Goal: Information Seeking & Learning: Learn about a topic

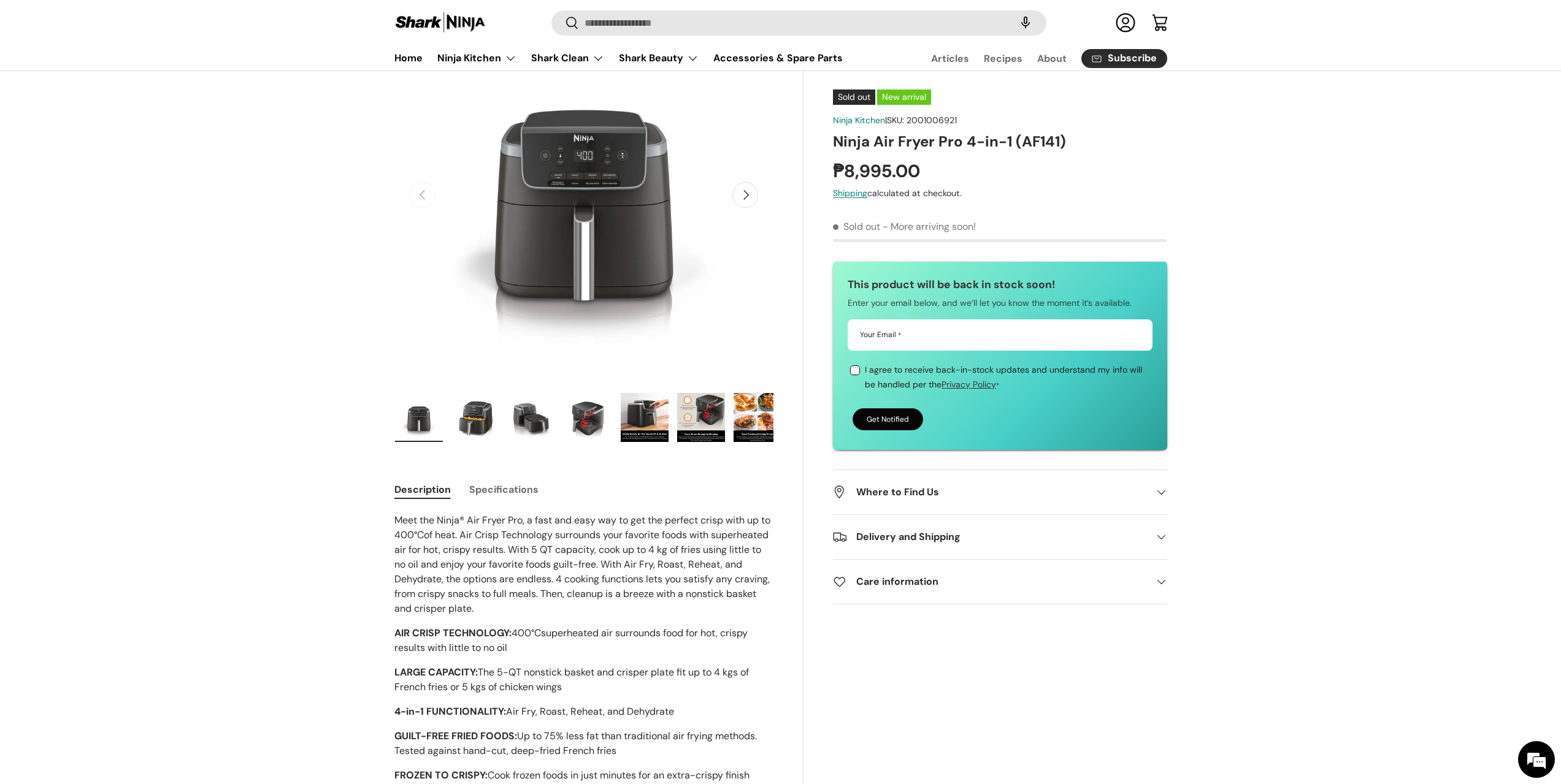
click at [536, 425] on img "Gallery Viewer" at bounding box center [531, 417] width 48 height 49
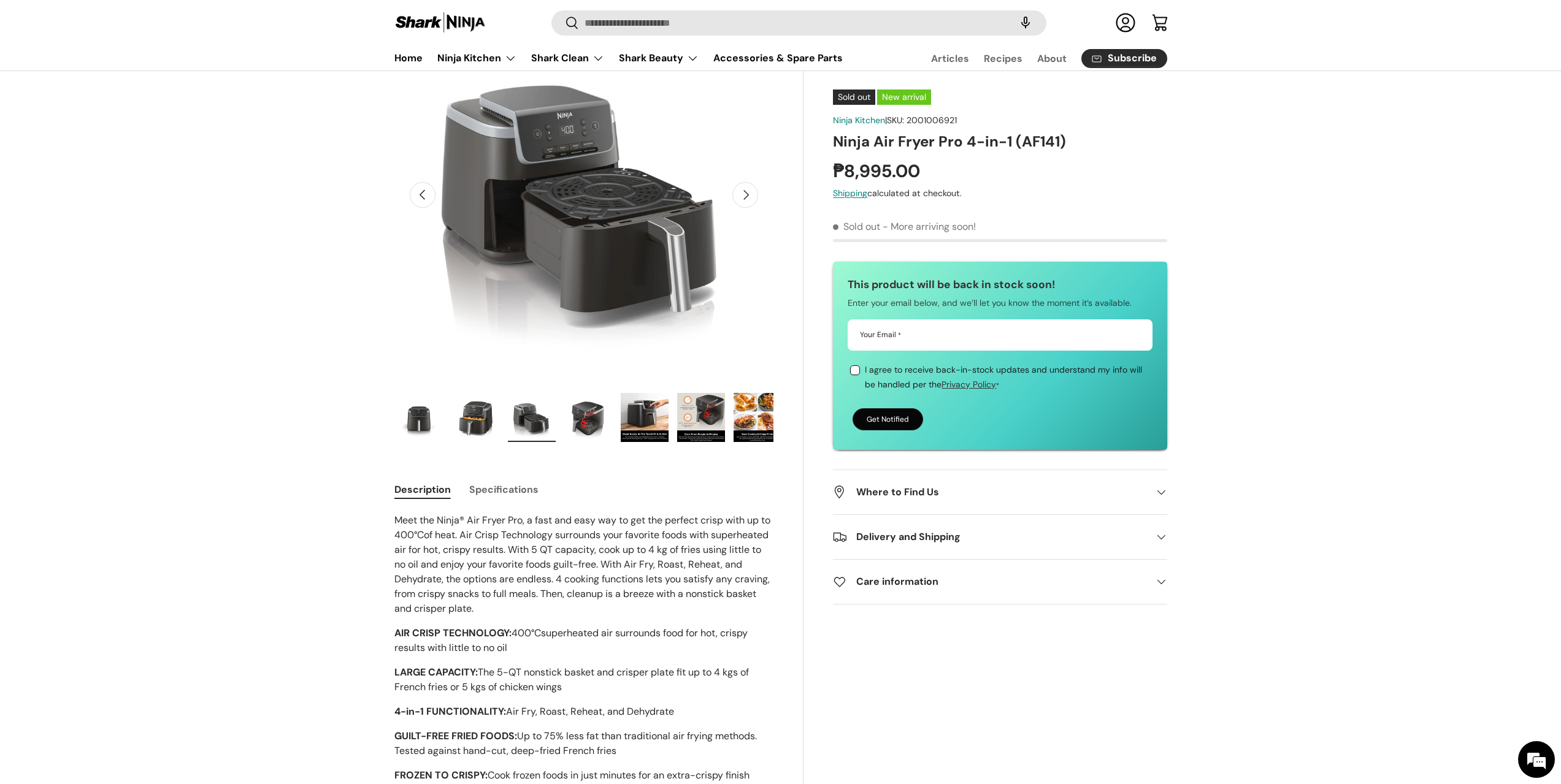
click at [573, 424] on img "Gallery Viewer" at bounding box center [588, 417] width 48 height 49
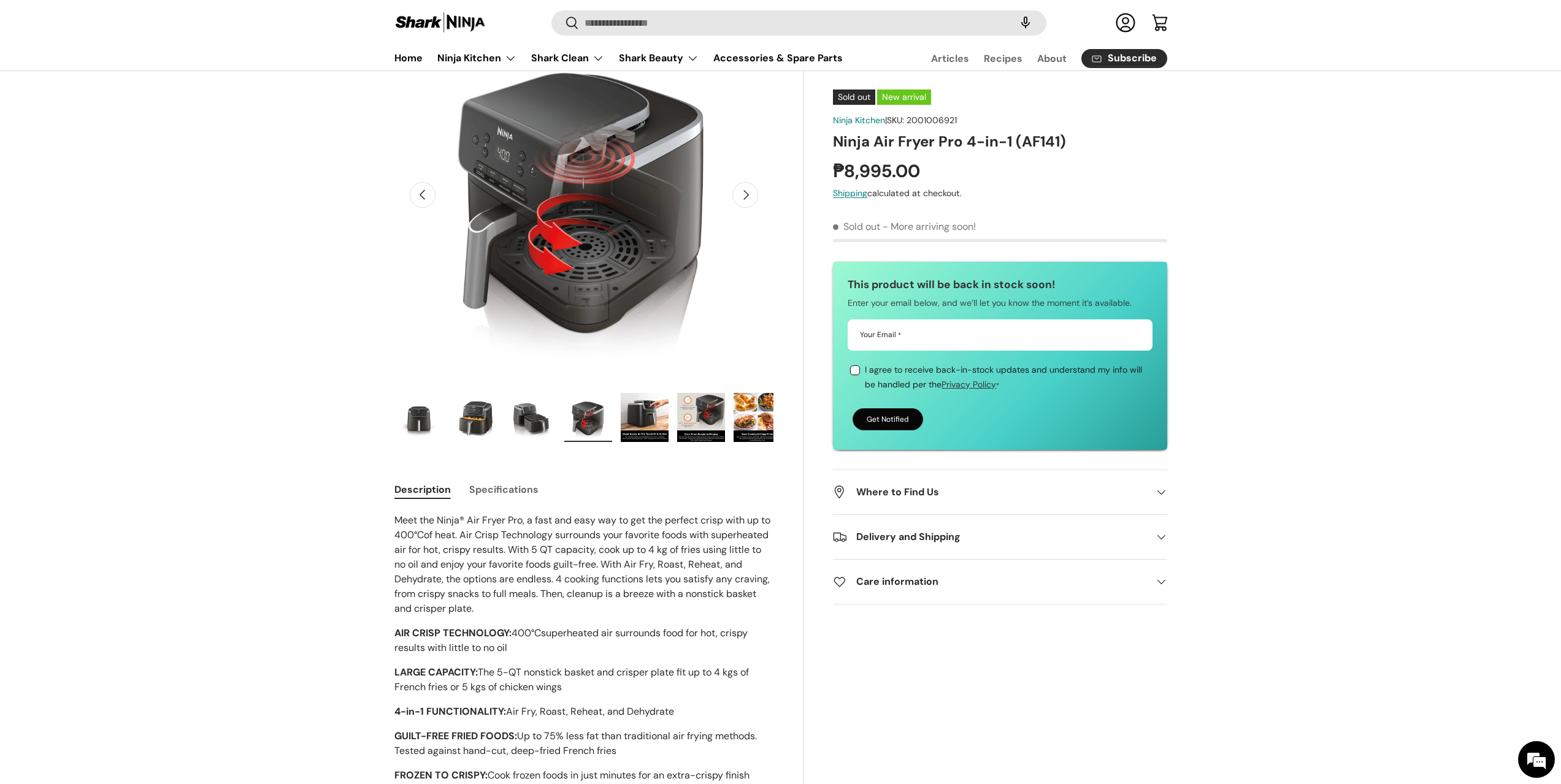
click at [660, 422] on img "Gallery Viewer" at bounding box center [644, 417] width 48 height 49
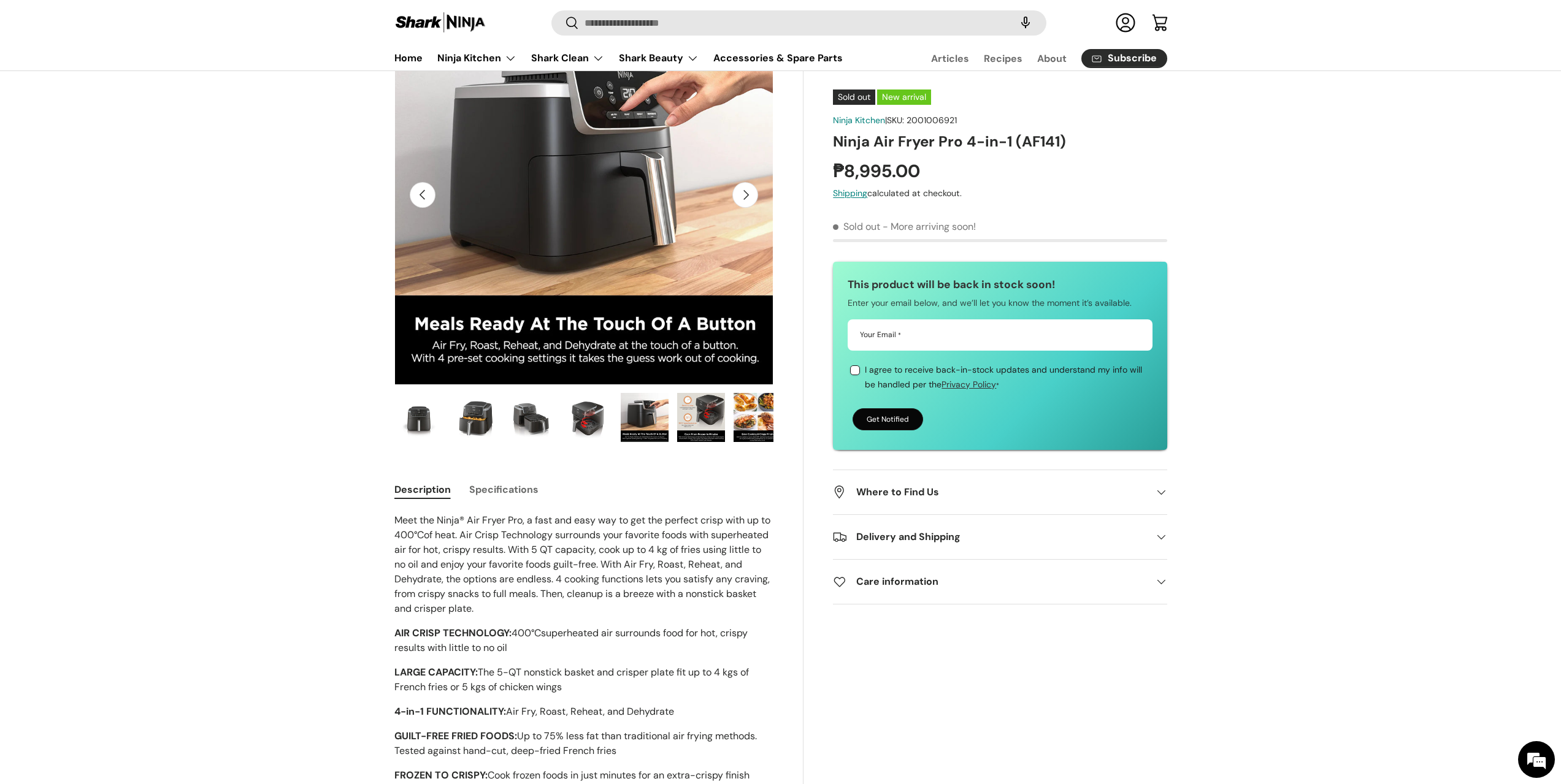
click at [702, 422] on img "Gallery Viewer" at bounding box center [700, 417] width 48 height 49
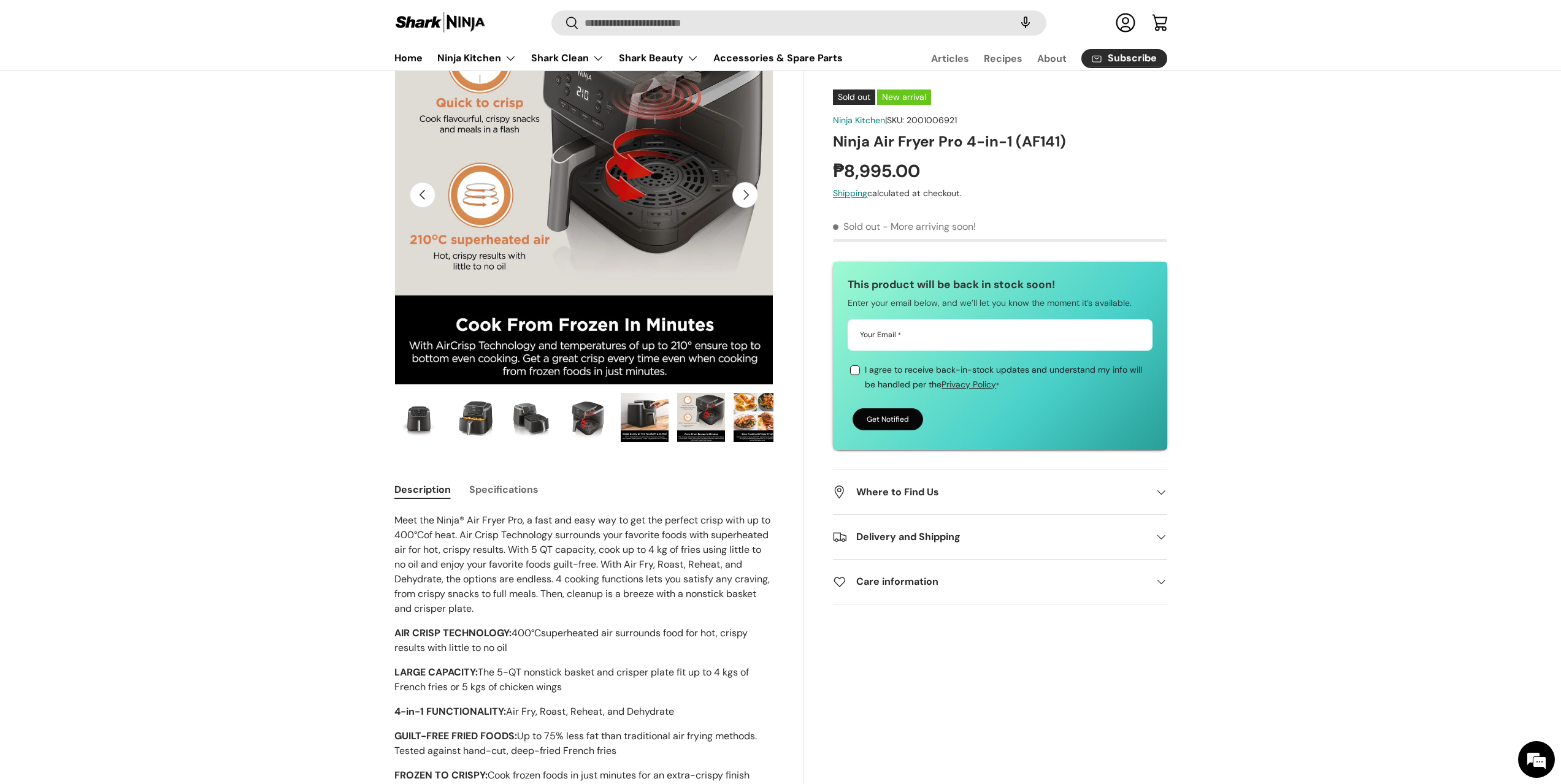
click at [752, 196] on button "Next" at bounding box center [744, 195] width 26 height 26
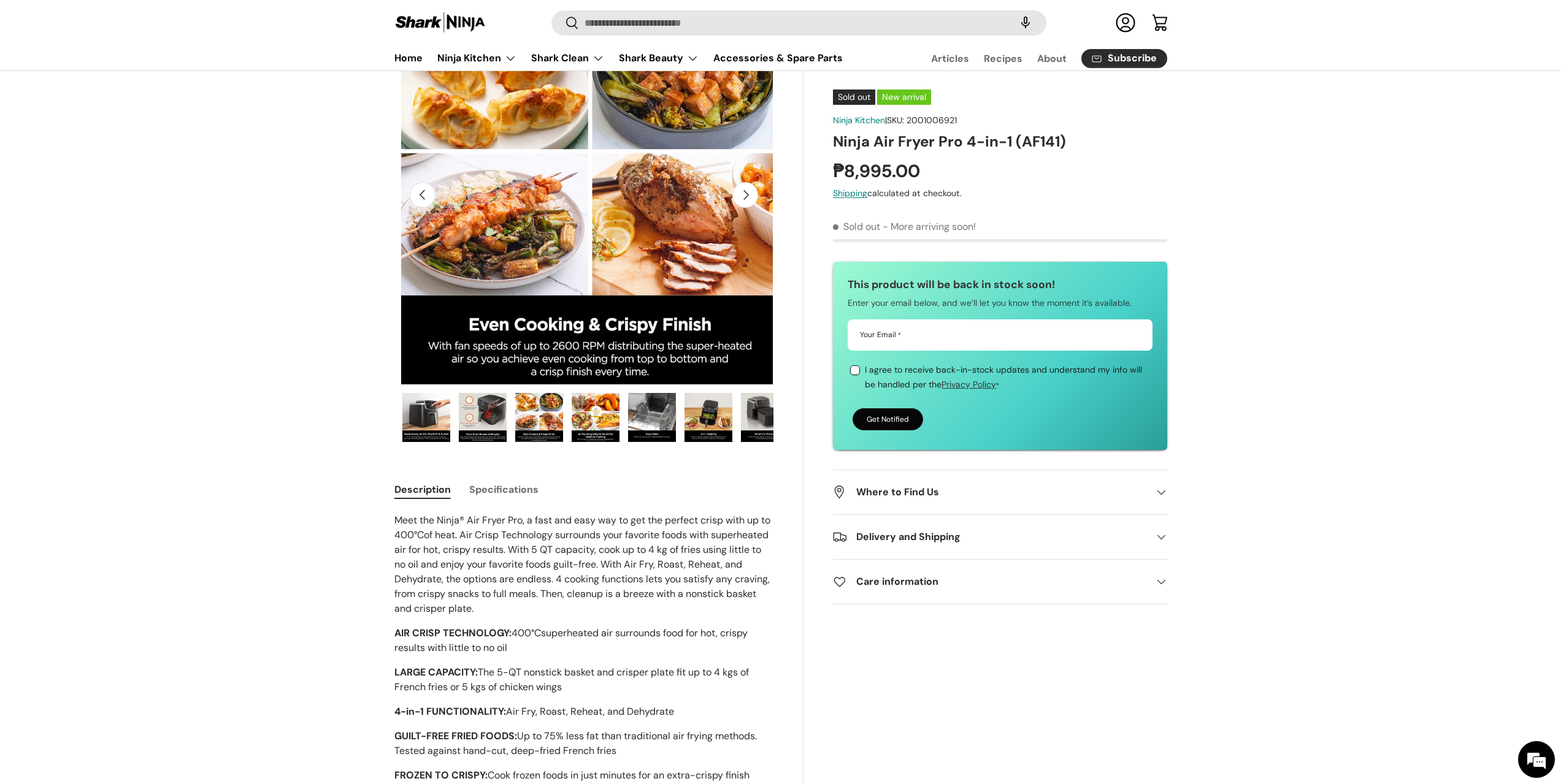
scroll to position [0, 234]
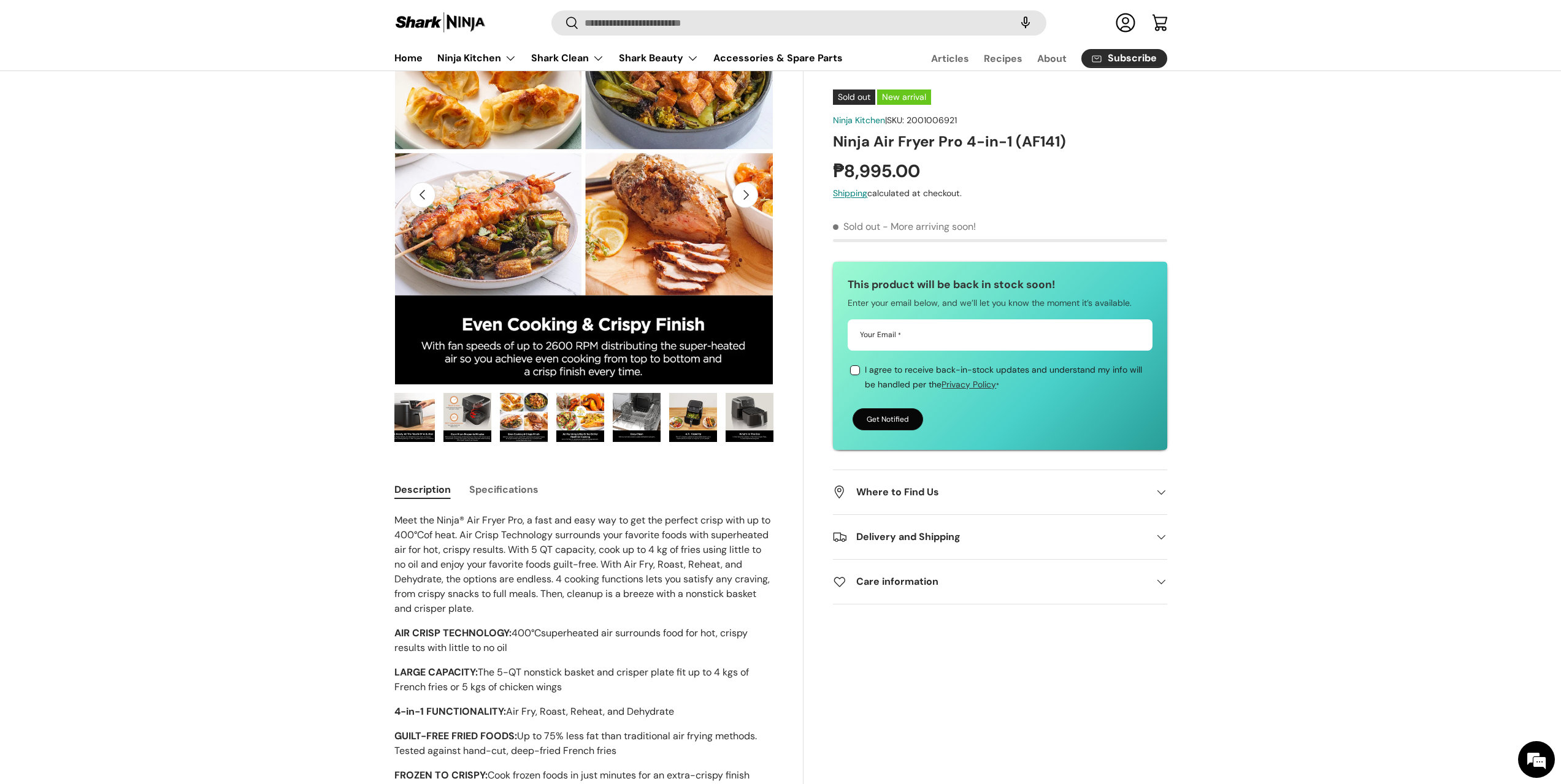
click at [752, 193] on button "Next" at bounding box center [744, 195] width 26 height 26
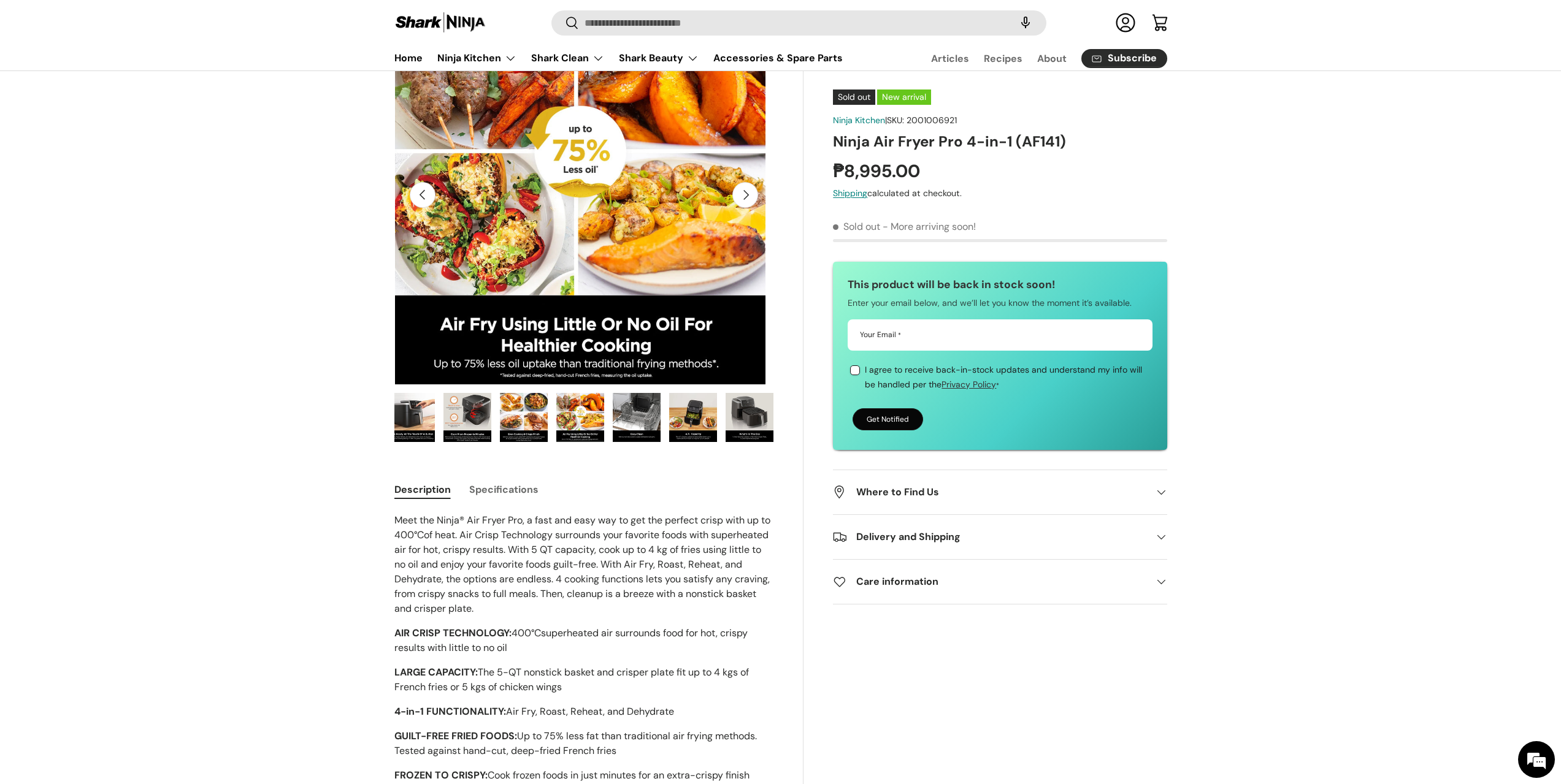
click at [752, 193] on button "Next" at bounding box center [744, 195] width 26 height 26
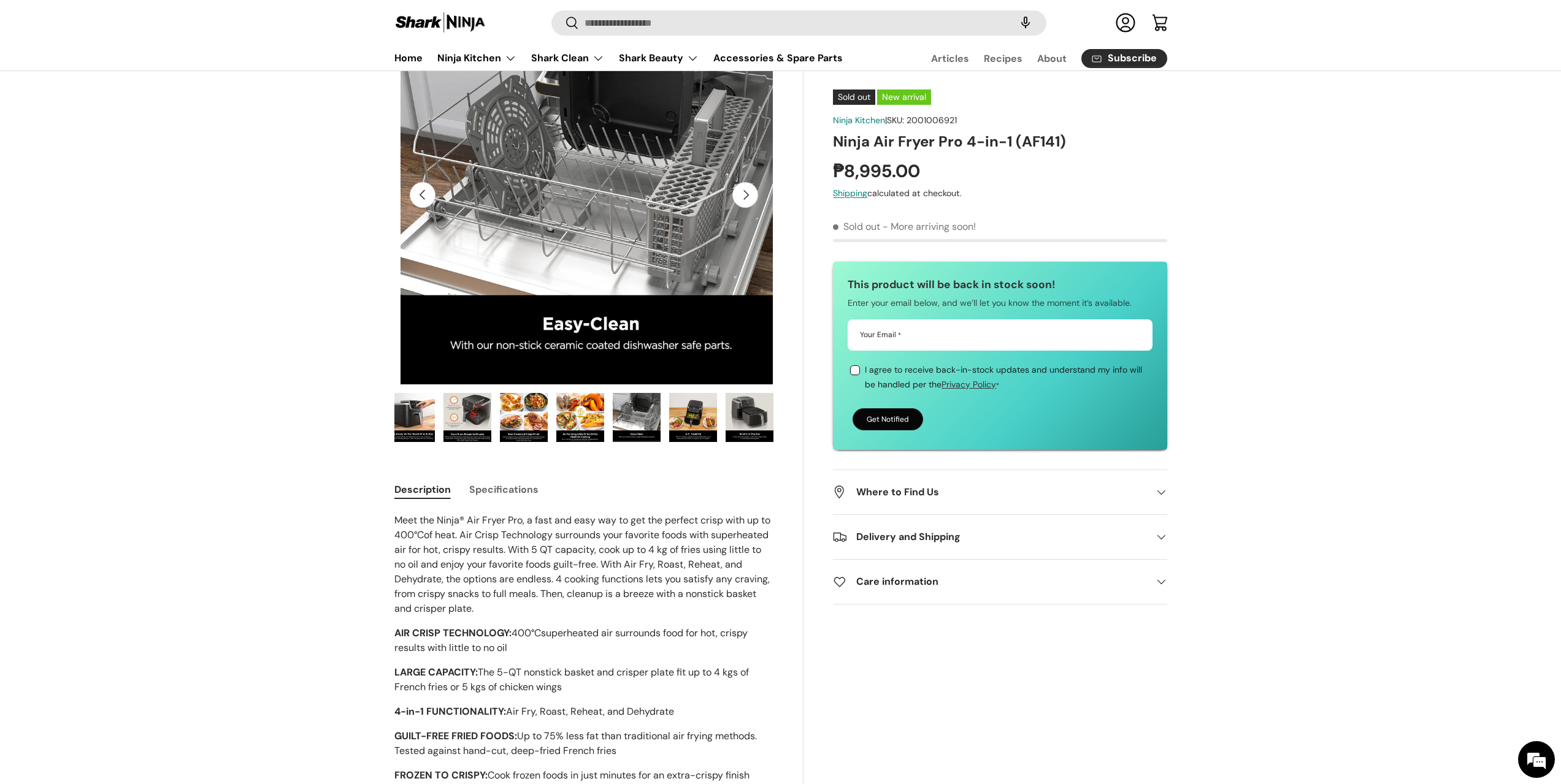
scroll to position [0, 3085]
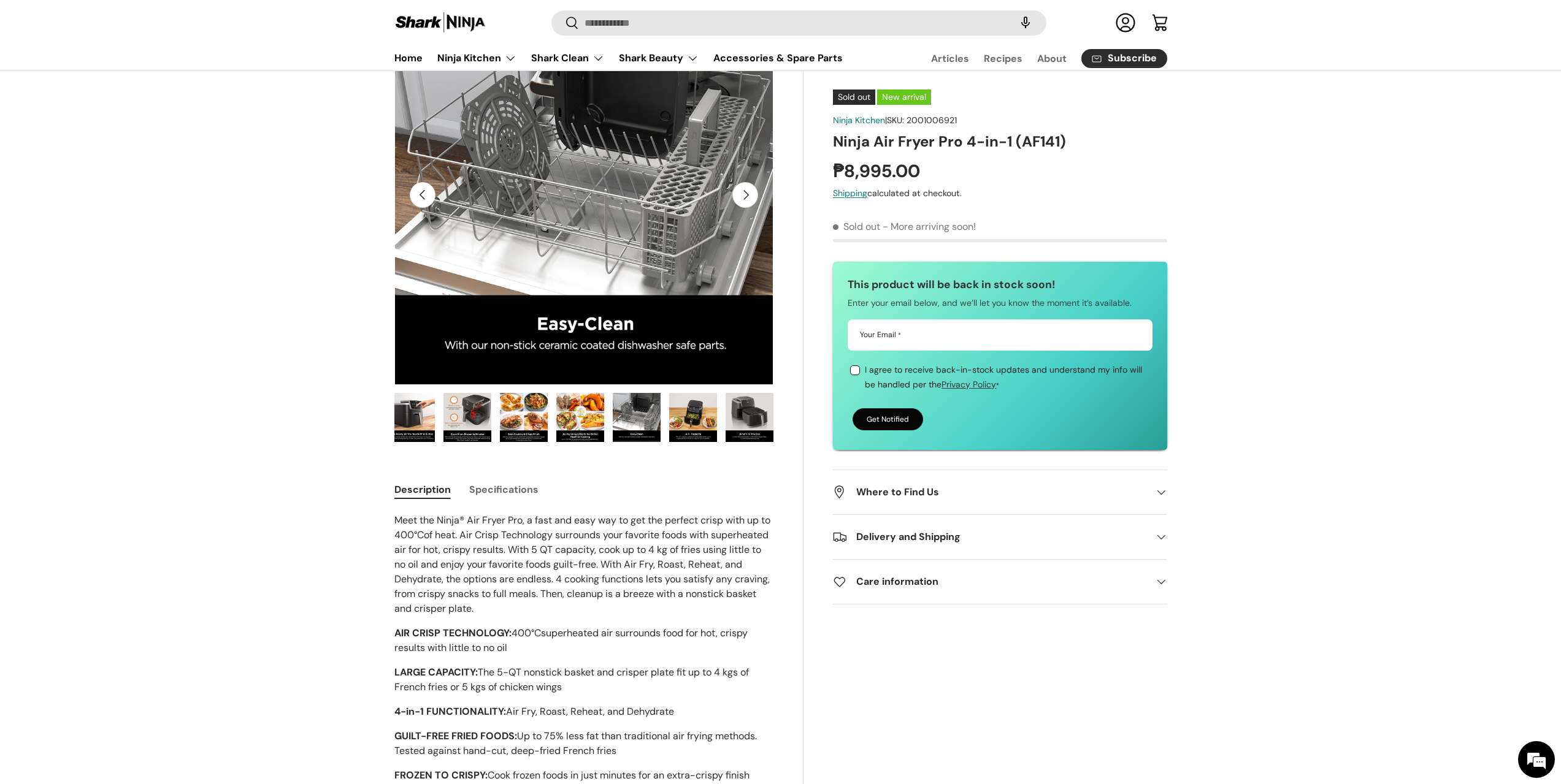
click at [752, 193] on button "Next" at bounding box center [744, 195] width 26 height 26
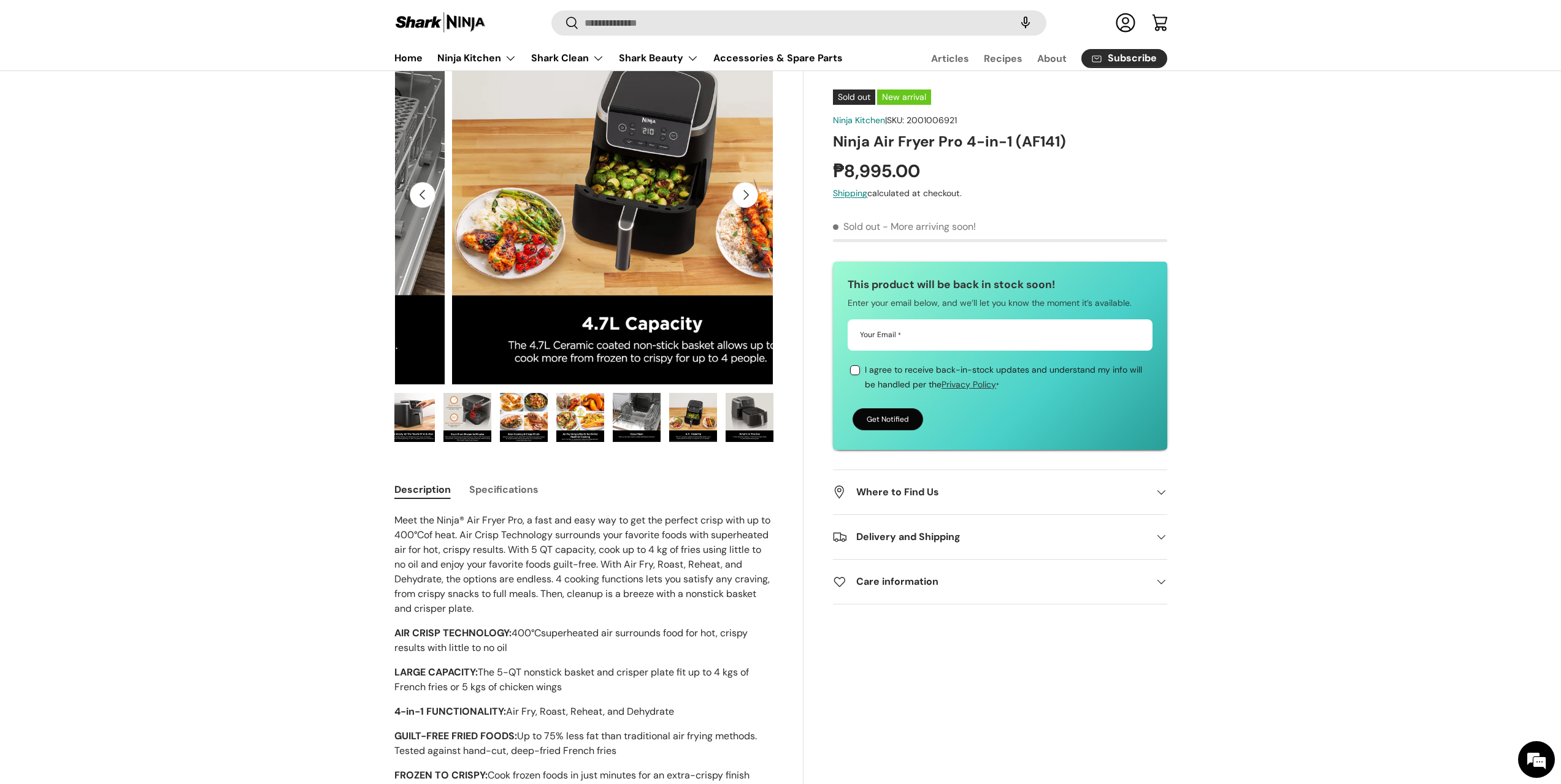
scroll to position [0, 3470]
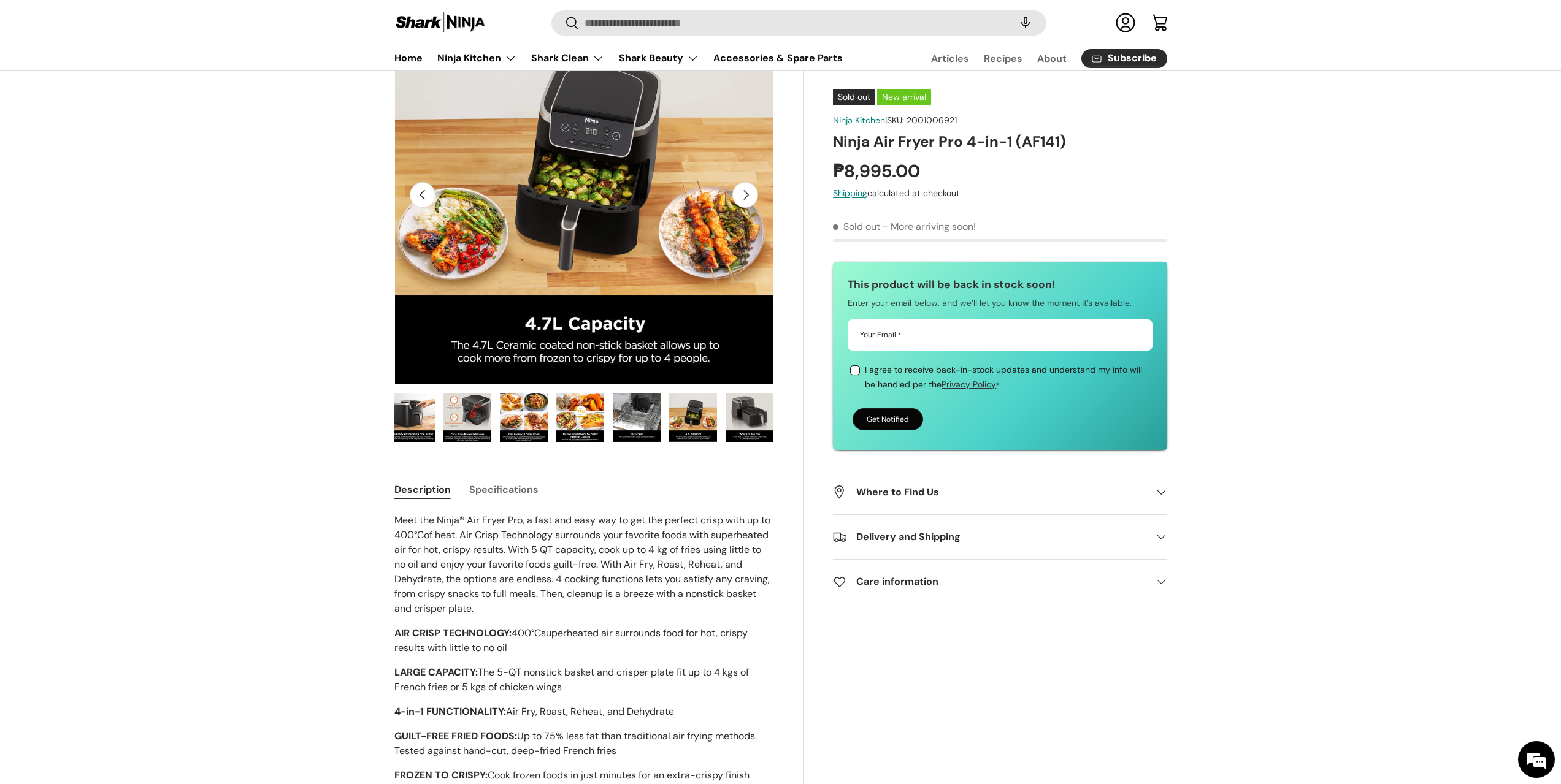
click at [426, 195] on button "Previous" at bounding box center [422, 195] width 26 height 26
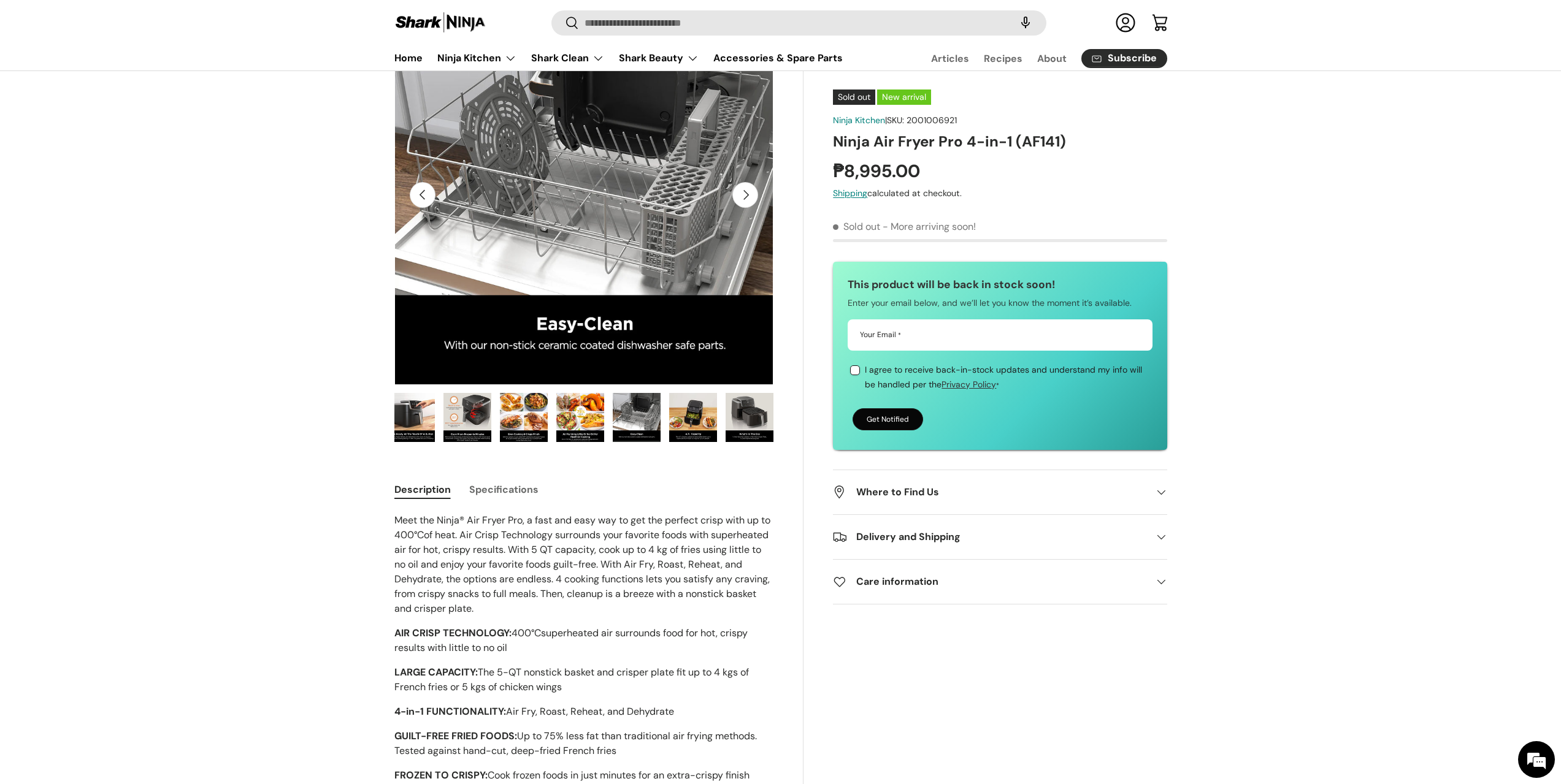
scroll to position [0, 3085]
click at [744, 195] on button "Next" at bounding box center [744, 195] width 26 height 26
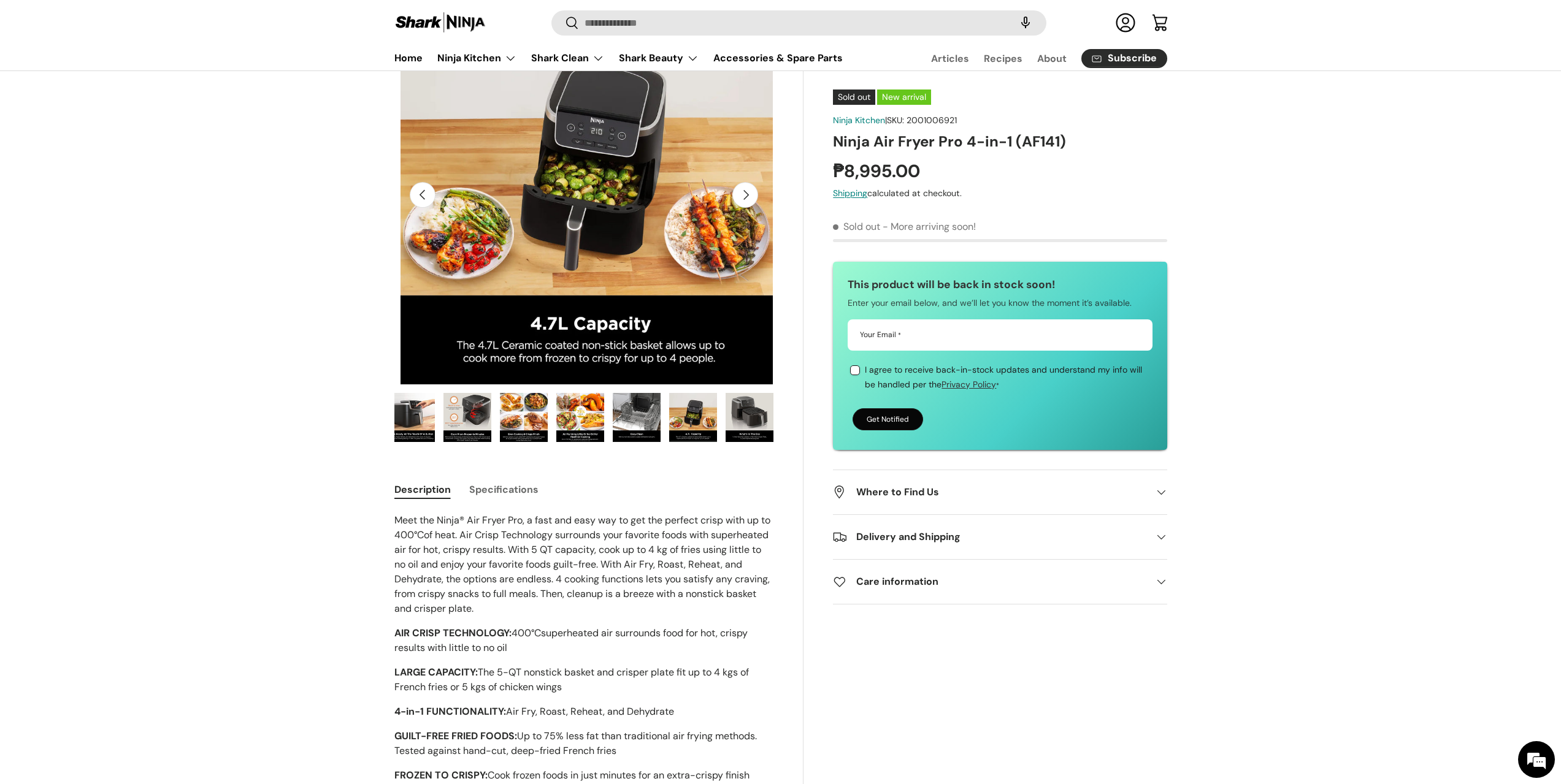
scroll to position [0, 3470]
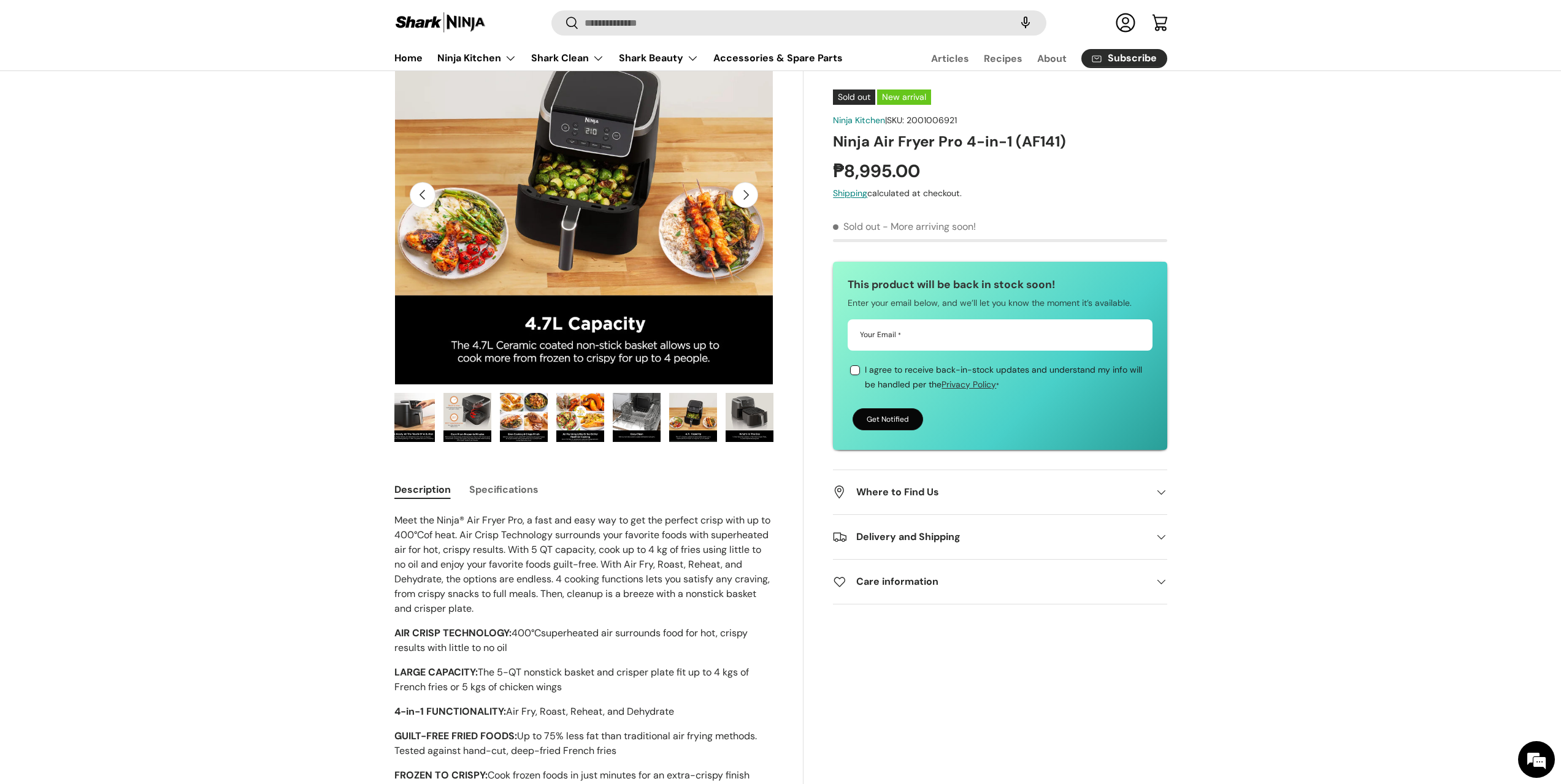
click at [744, 195] on button "Next" at bounding box center [744, 195] width 26 height 26
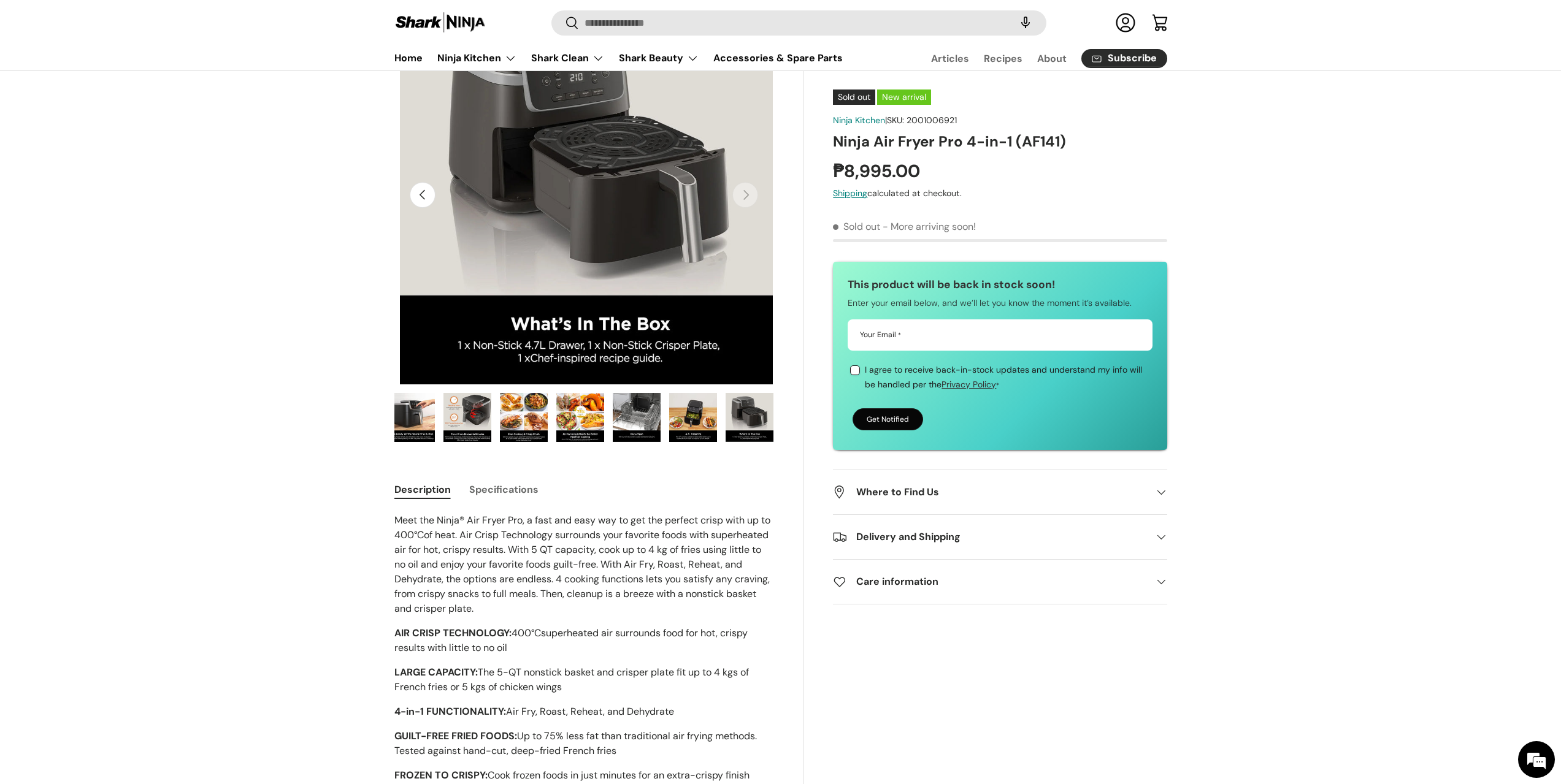
scroll to position [0, 3856]
